Goal: Check status: Check status

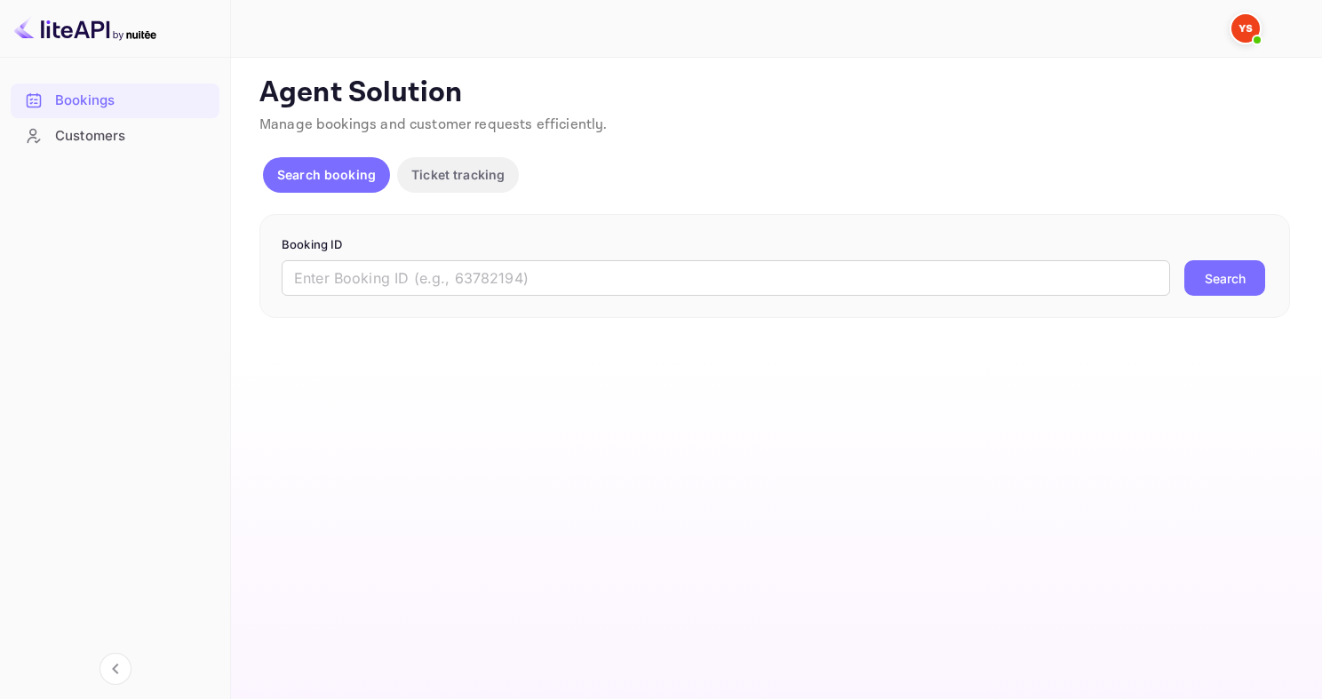
click at [402, 301] on div "Booking ID ​ Search" at bounding box center [774, 266] width 1031 height 105
click at [397, 296] on div "Booking ID ​ Search" at bounding box center [774, 266] width 1031 height 105
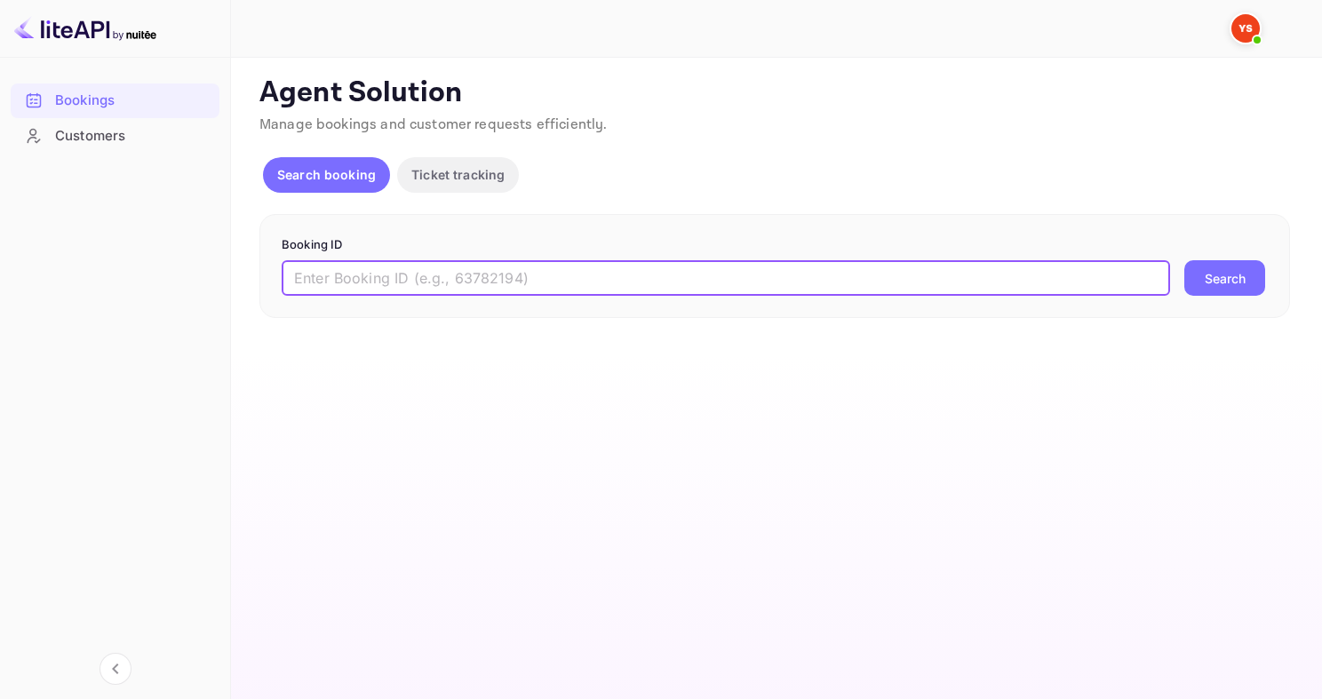
click at [405, 281] on input "text" at bounding box center [726, 278] width 889 height 36
paste input "9811018"
type input "9811018"
click at [1185, 260] on button "Search" at bounding box center [1225, 278] width 81 height 36
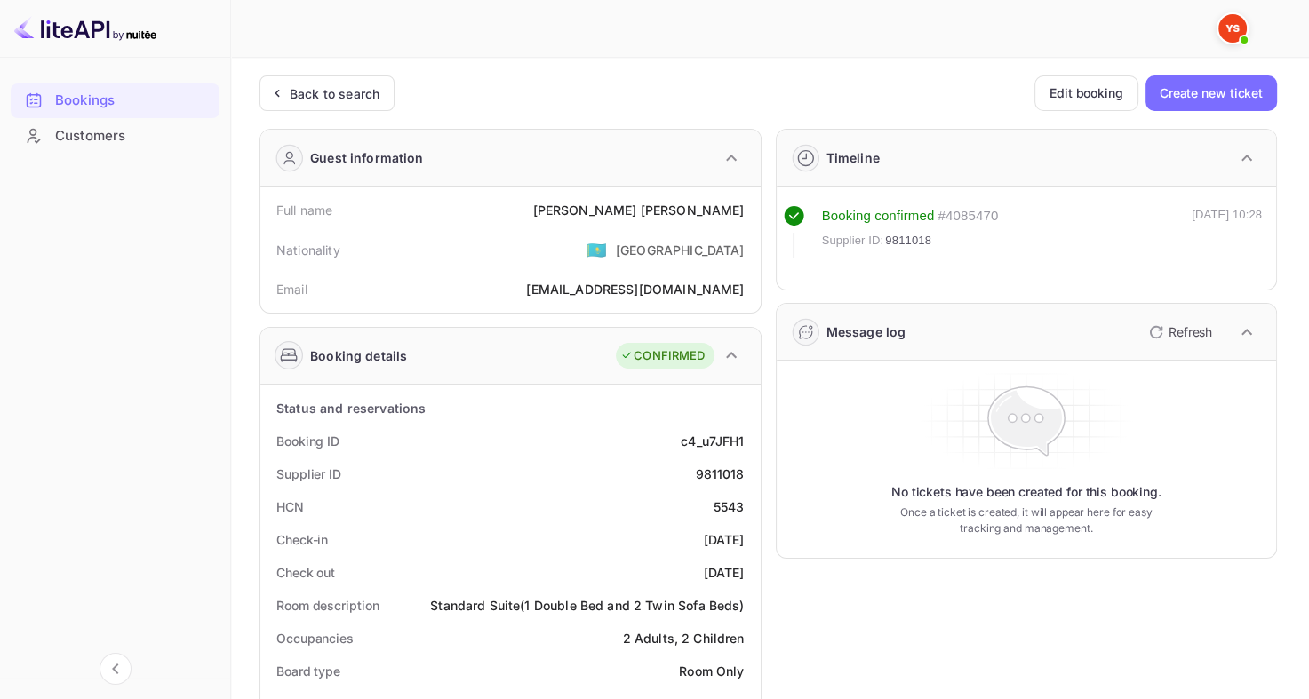
click at [363, 92] on div "Back to search" at bounding box center [335, 93] width 90 height 19
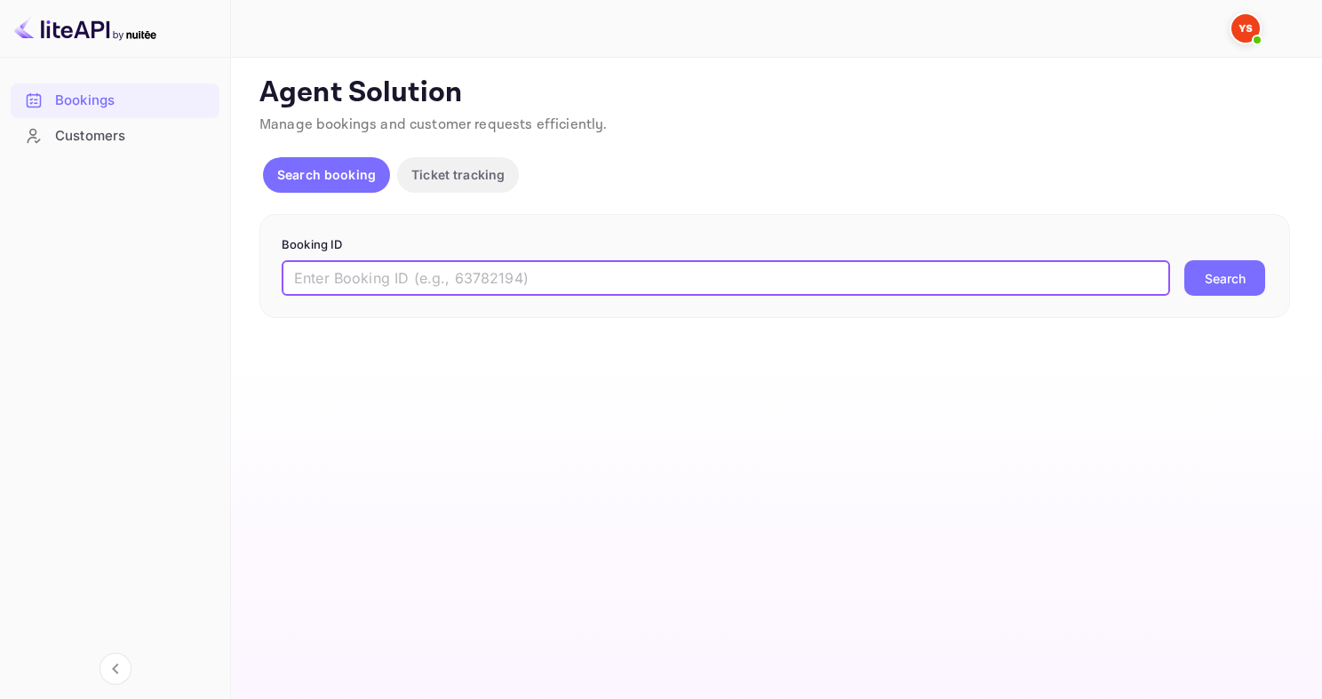
click at [638, 290] on input "text" at bounding box center [726, 278] width 889 height 36
paste input "7425369"
type input "7425369"
click at [1185, 260] on button "Search" at bounding box center [1225, 278] width 81 height 36
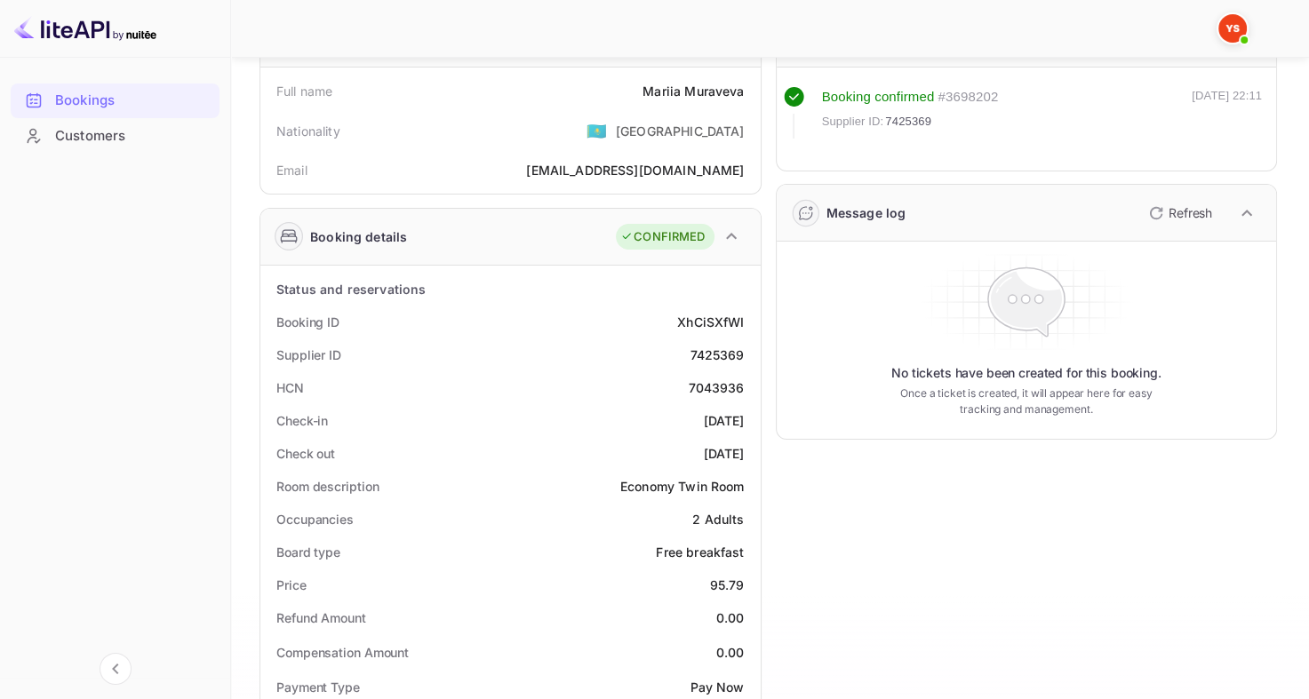
scroll to position [89, 0]
